Goal: Task Accomplishment & Management: Manage account settings

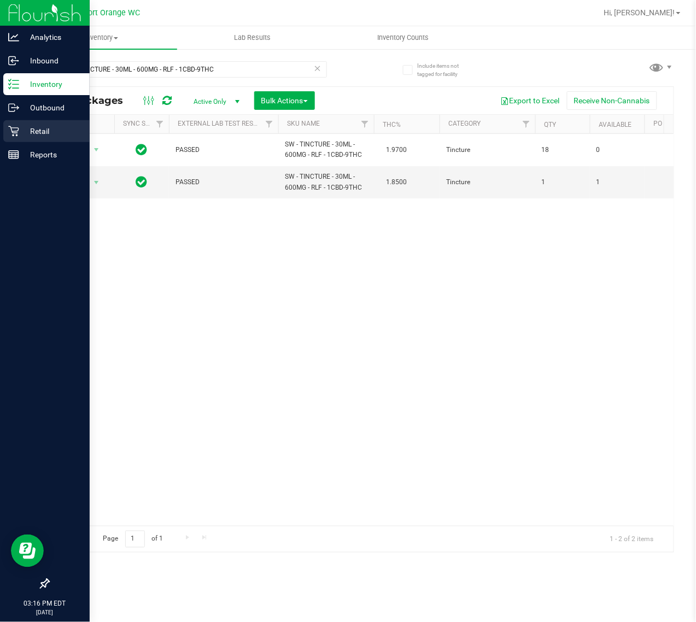
click at [15, 131] on icon at bounding box center [13, 131] width 10 height 10
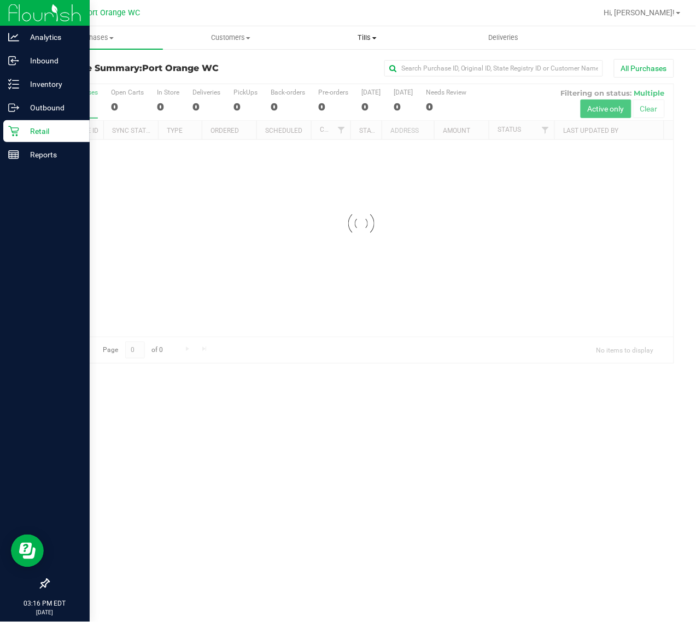
click at [359, 36] on span "Tills" at bounding box center [368, 38] width 136 height 10
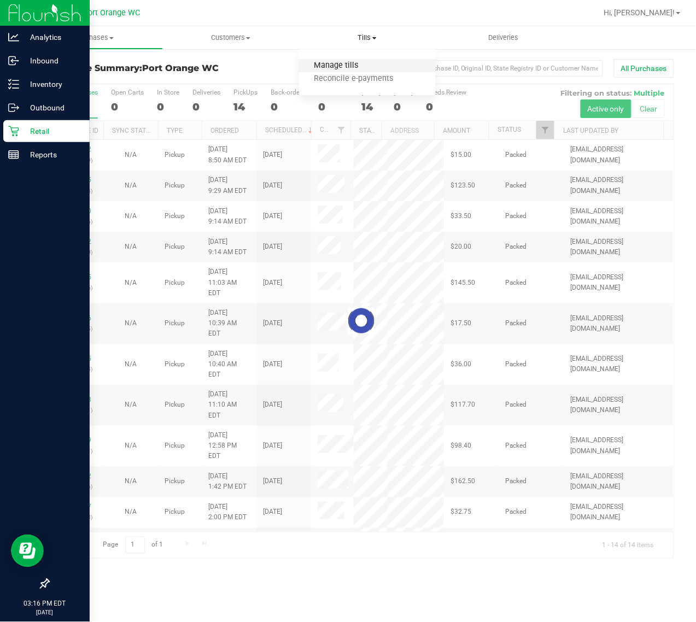
click at [334, 64] on span "Manage tills" at bounding box center [336, 65] width 74 height 9
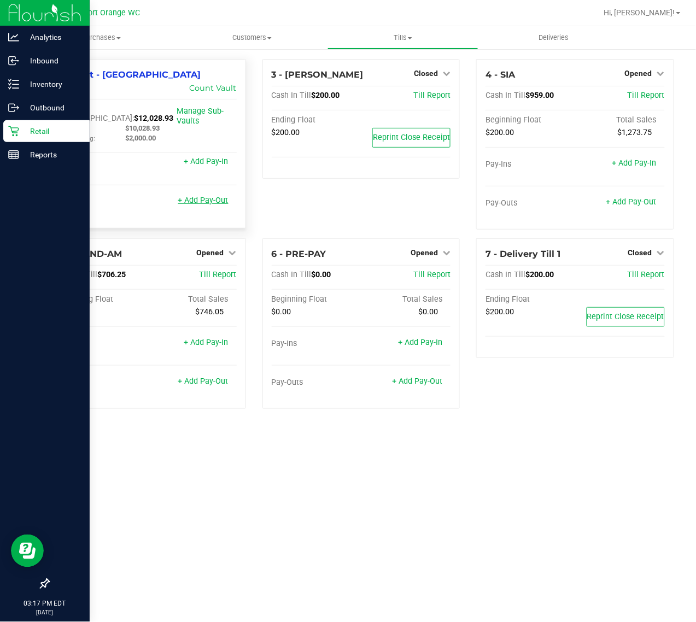
click at [208, 196] on link "+ Add Pay-Out" at bounding box center [203, 200] width 50 height 9
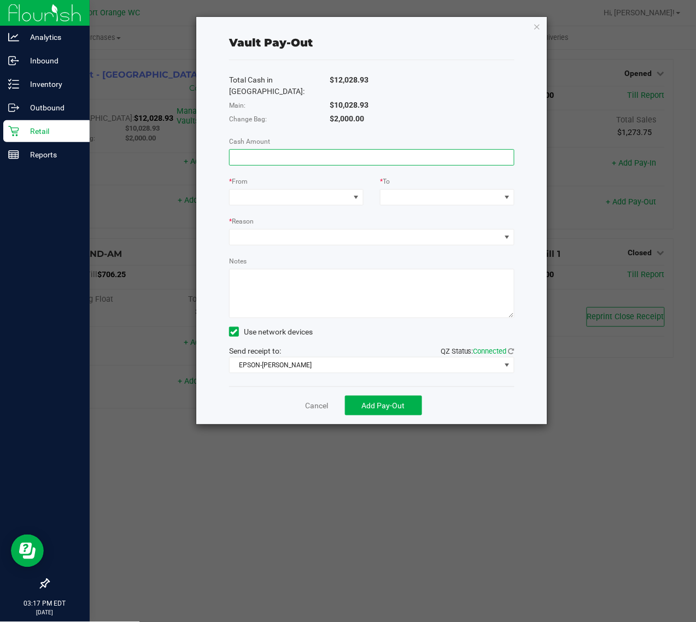
click at [400, 150] on input at bounding box center [372, 157] width 284 height 15
type input "$10,028.93"
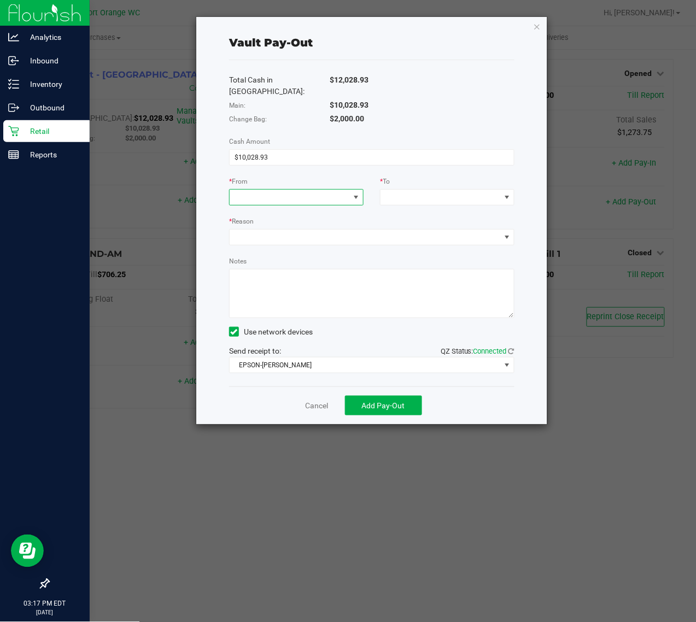
click at [320, 190] on span at bounding box center [290, 197] width 120 height 15
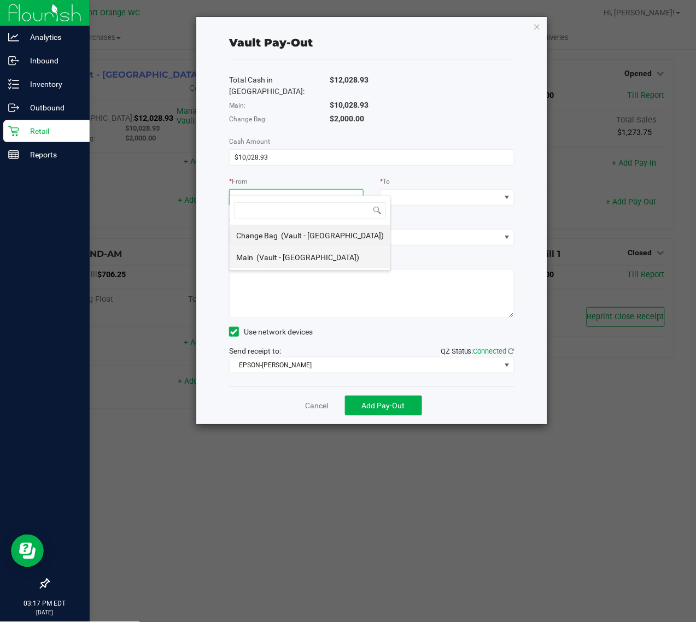
click at [299, 258] on span "(Vault - [GEOGRAPHIC_DATA])" at bounding box center [307, 257] width 103 height 9
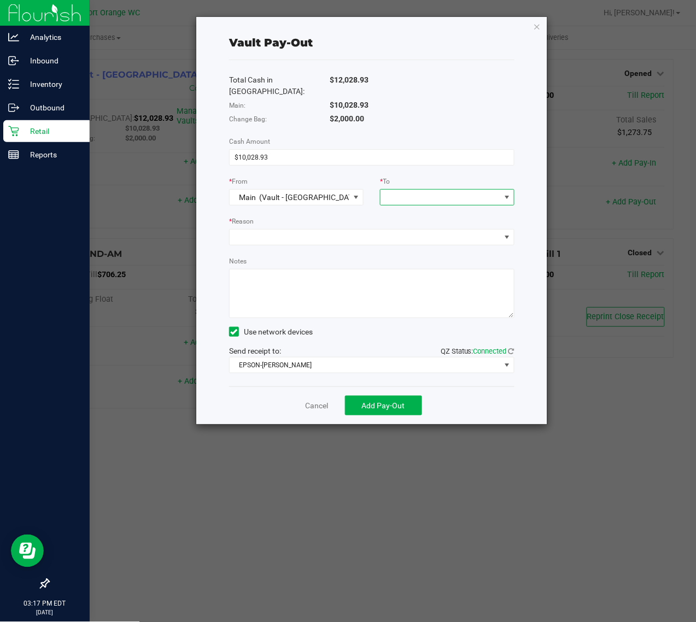
click at [411, 193] on span at bounding box center [441, 197] width 120 height 15
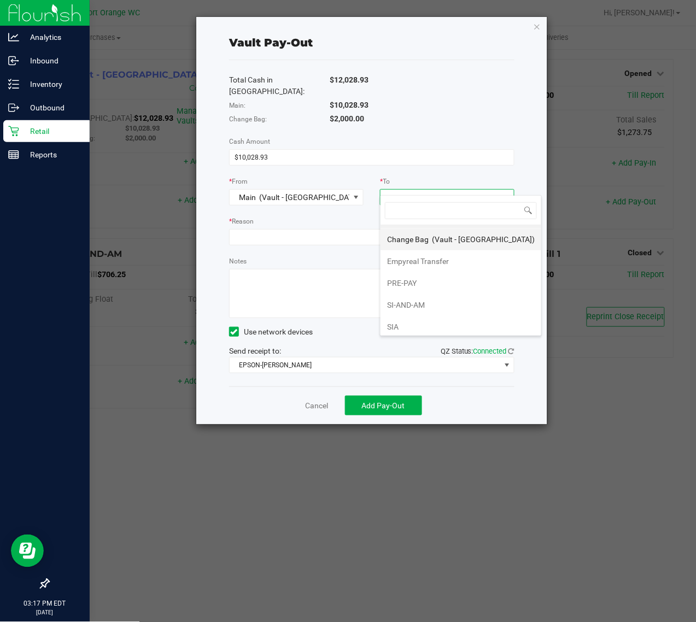
scroll to position [23, 0]
click at [427, 257] on span "Empyreal Transfer" at bounding box center [418, 257] width 62 height 9
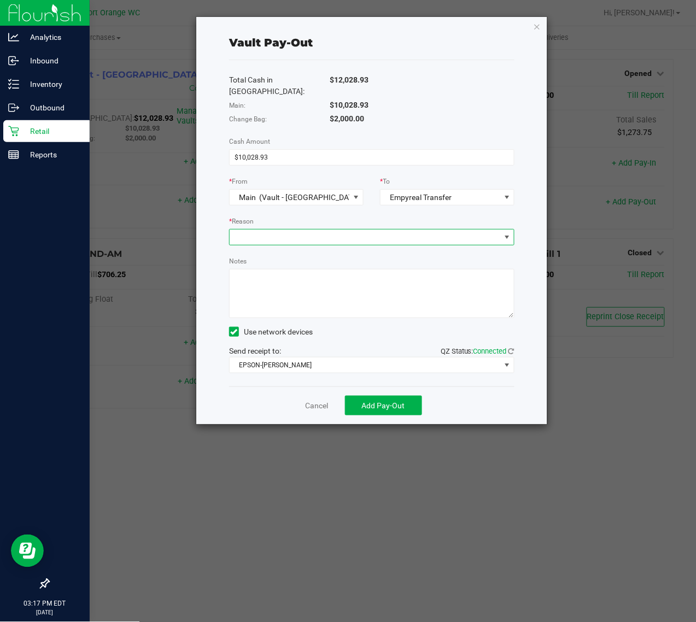
click at [375, 230] on span at bounding box center [365, 237] width 271 height 15
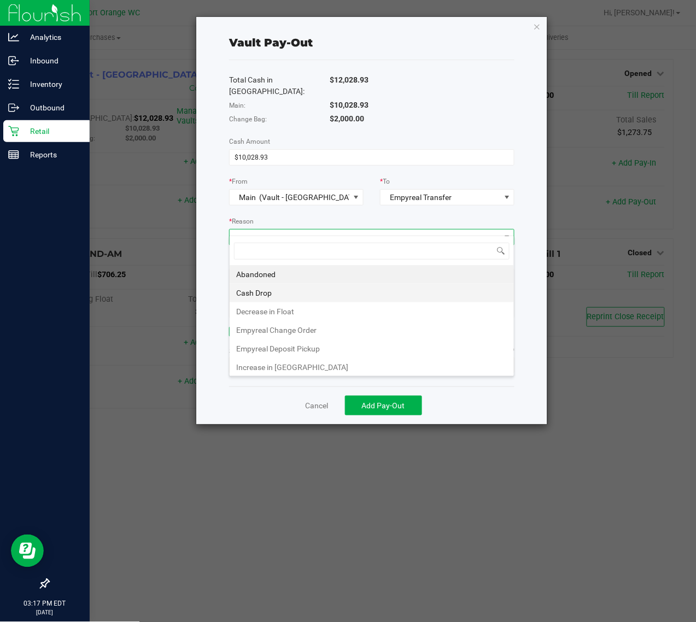
scroll to position [17, 285]
click at [305, 348] on li "Empyreal Deposit Pickup" at bounding box center [372, 349] width 284 height 19
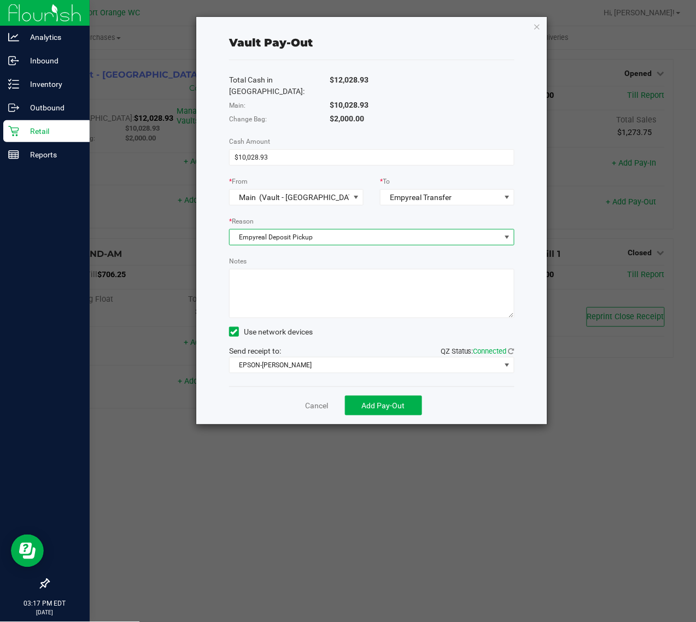
click at [302, 273] on textarea "Notes" at bounding box center [371, 293] width 285 height 49
type textarea "m"
type textarea "MO"
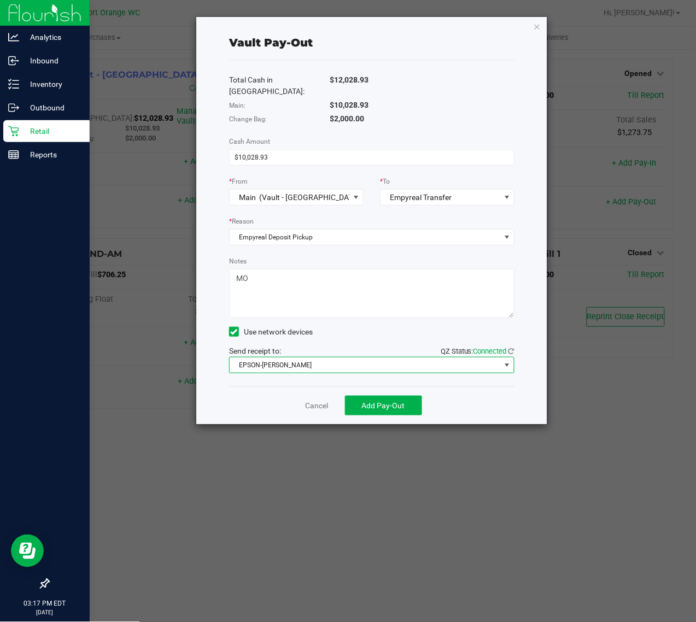
click at [293, 358] on span "EPSON-[PERSON_NAME]" at bounding box center [365, 365] width 271 height 15
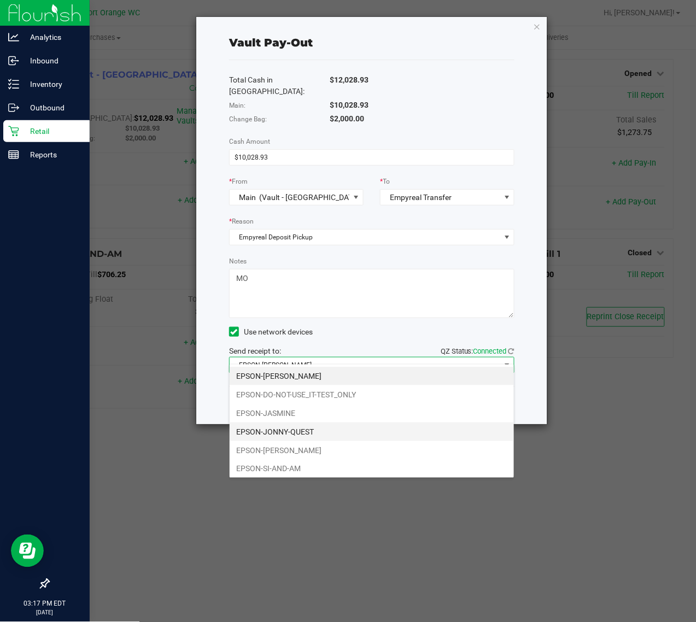
click at [253, 436] on li "EPSON-JONNY-QUEST" at bounding box center [372, 432] width 284 height 19
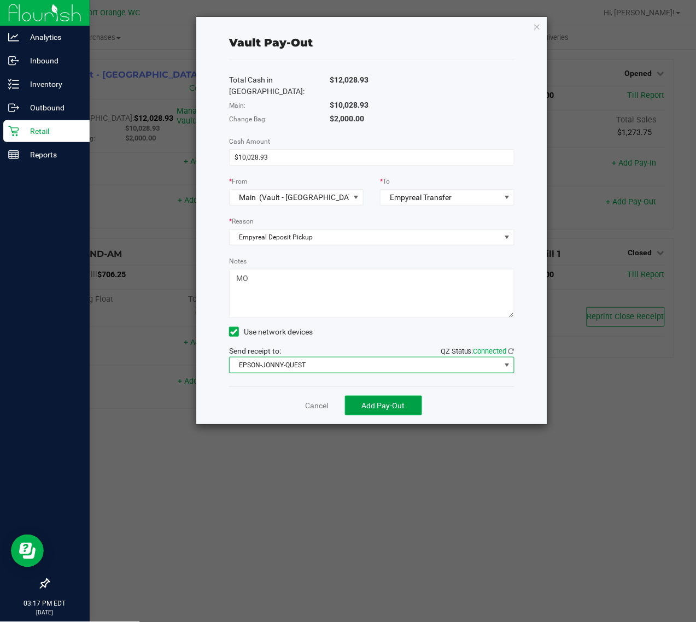
click at [386, 396] on button "Add Pay-Out" at bounding box center [383, 406] width 77 height 20
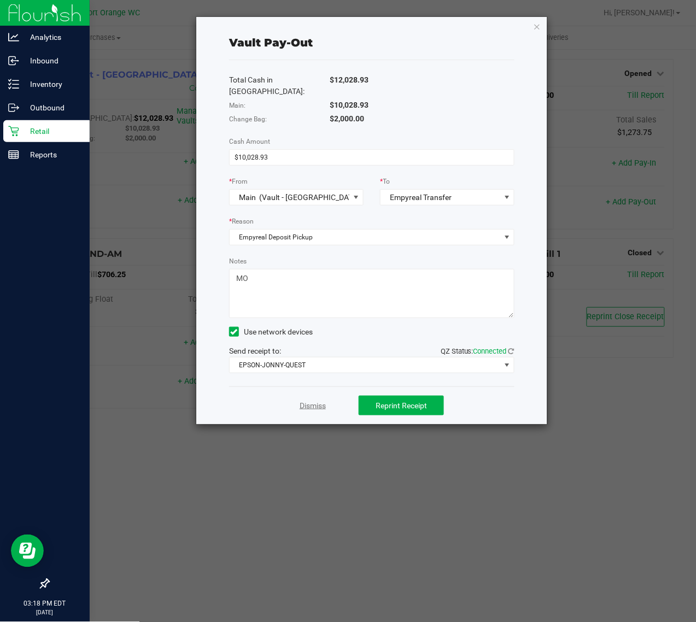
click at [313, 400] on link "Dismiss" at bounding box center [313, 405] width 26 height 11
